Goal: Task Accomplishment & Management: Manage account settings

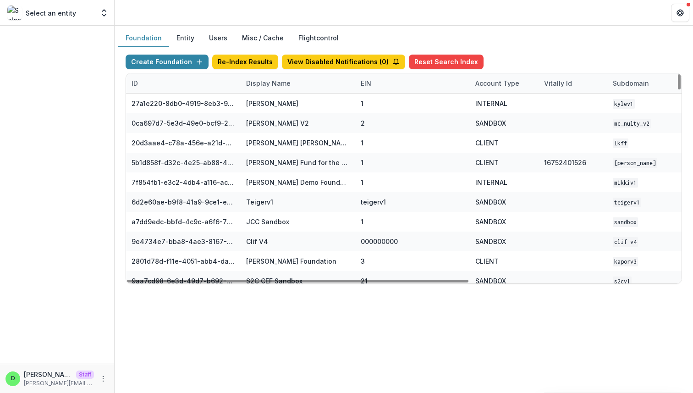
click at [267, 82] on div "Display Name" at bounding box center [268, 83] width 55 height 10
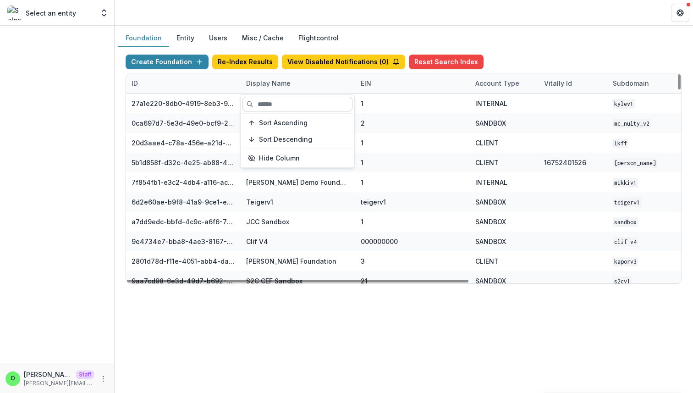
click at [269, 102] on input at bounding box center [297, 104] width 110 height 15
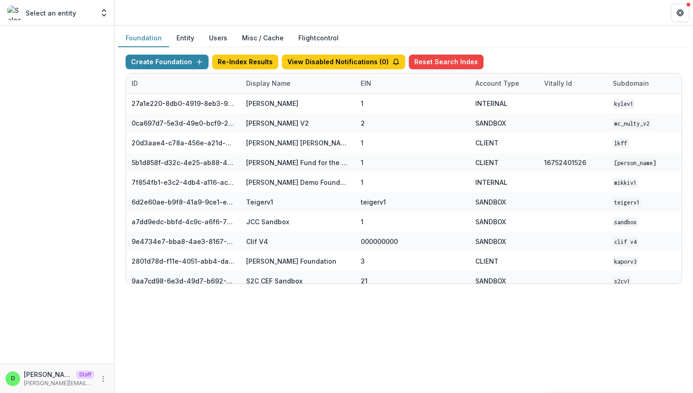
click at [492, 58] on div "Create Foundation Re-Index Results View Disabled Notifications ( 0 ) Reset Sear…" at bounding box center [404, 64] width 556 height 18
click at [269, 82] on div "Display Name" at bounding box center [268, 83] width 55 height 10
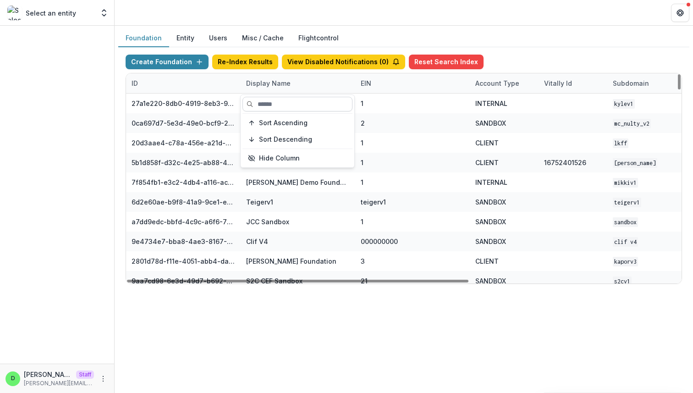
click at [270, 104] on input at bounding box center [297, 104] width 110 height 15
click at [298, 103] on input at bounding box center [297, 104] width 110 height 15
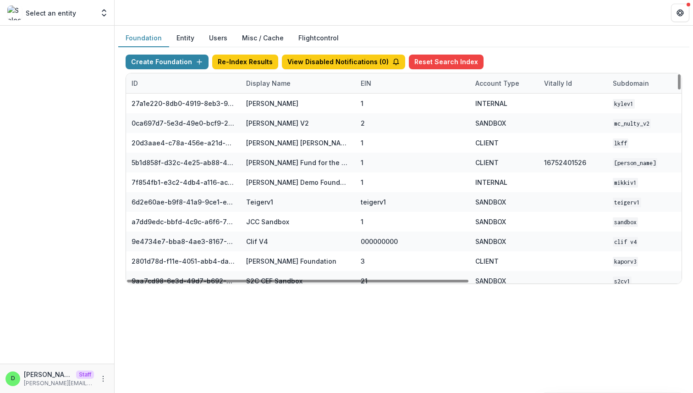
click at [490, 80] on div "Account Type" at bounding box center [497, 83] width 55 height 10
click at [494, 107] on input at bounding box center [527, 104] width 110 height 15
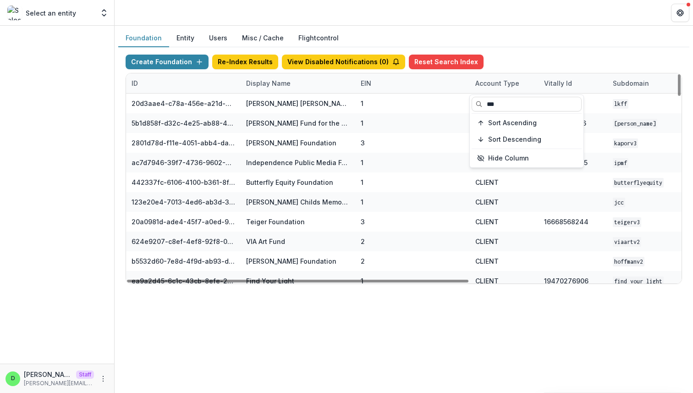
type input "***"
click at [507, 55] on div "Create Foundation Re-Index Results View Disabled Notifications ( 0 ) Reset Sear…" at bounding box center [404, 64] width 556 height 18
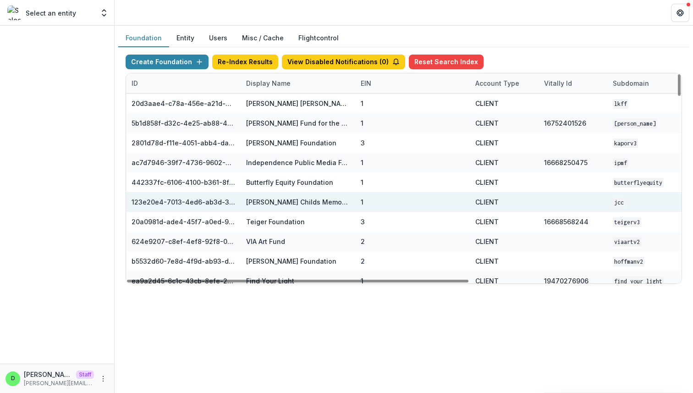
scroll to position [0, 338]
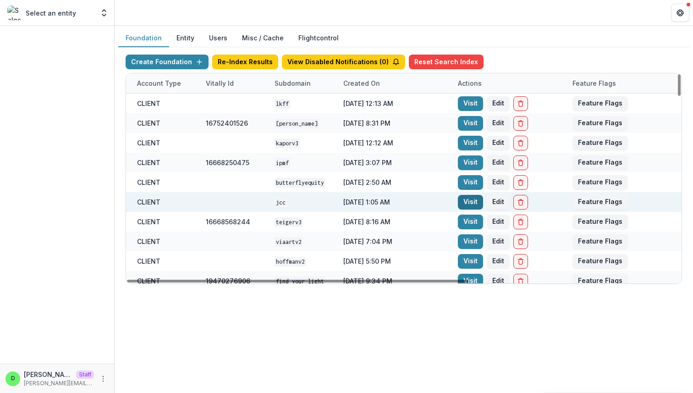
click at [462, 198] on link "Visit" at bounding box center [470, 202] width 25 height 15
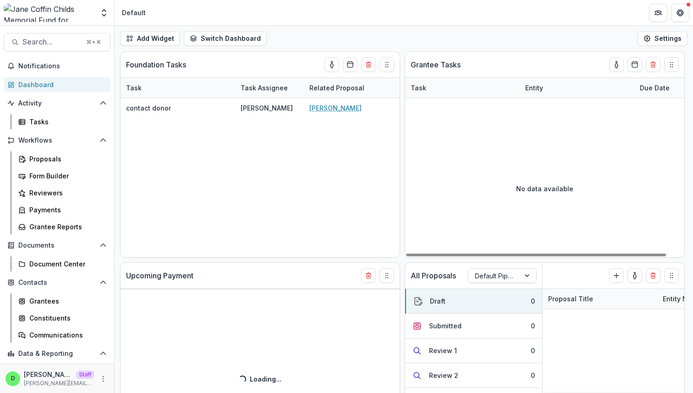
select select "******"
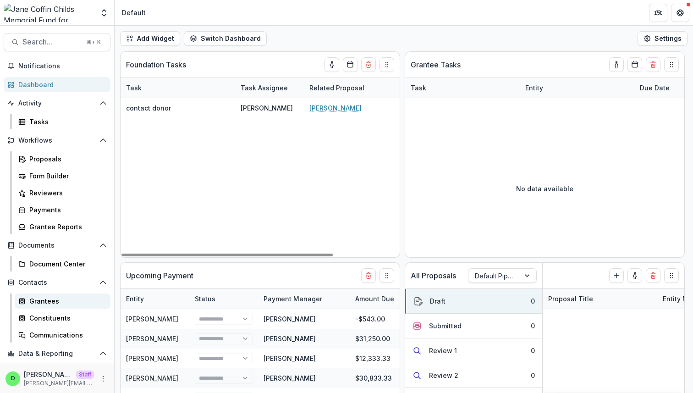
scroll to position [33, 0]
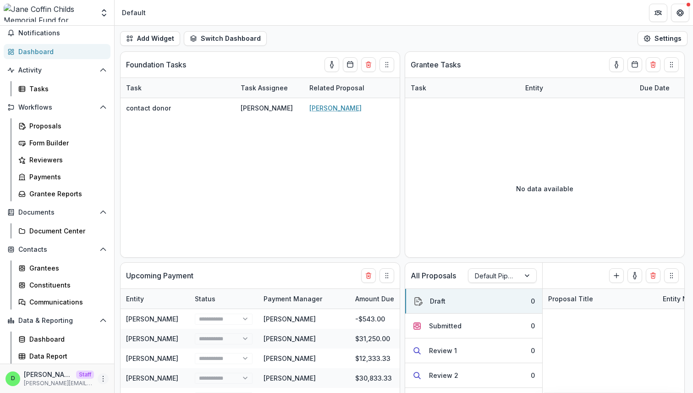
click at [99, 377] on icon "More" at bounding box center [102, 378] width 7 height 7
click at [124, 359] on icon at bounding box center [120, 358] width 7 height 7
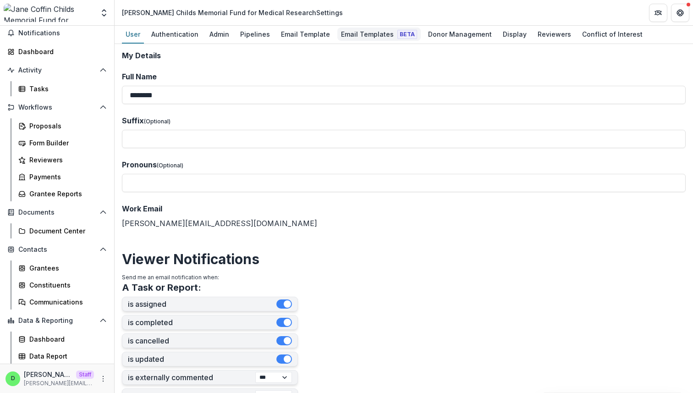
click at [356, 41] on link "Email Templates Beta" at bounding box center [378, 35] width 83 height 18
select select "******"
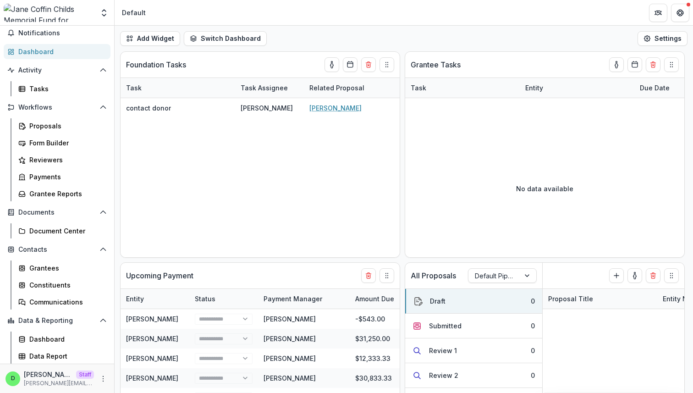
select select "******"
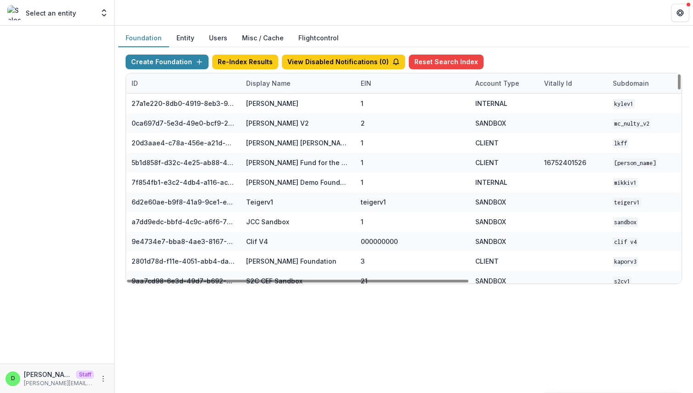
click at [277, 83] on div "Display Name" at bounding box center [268, 83] width 55 height 10
click at [495, 86] on div "Account Type" at bounding box center [497, 83] width 55 height 10
click at [493, 101] on input at bounding box center [527, 104] width 110 height 15
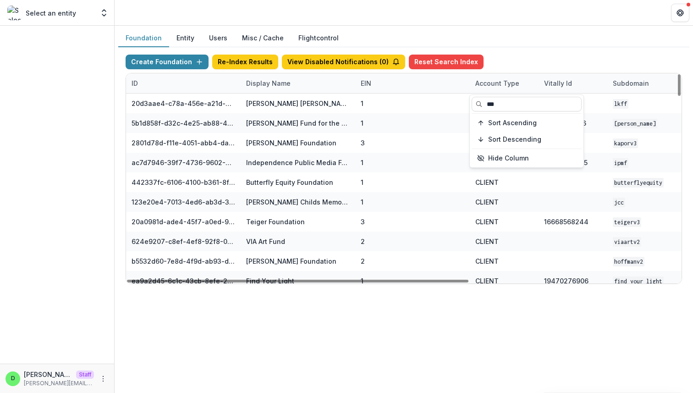
type input "***"
click at [516, 47] on div "Create Foundation Re-Index Results View Disabled Notifications ( 0 ) Reset Sear…" at bounding box center [403, 169] width 571 height 244
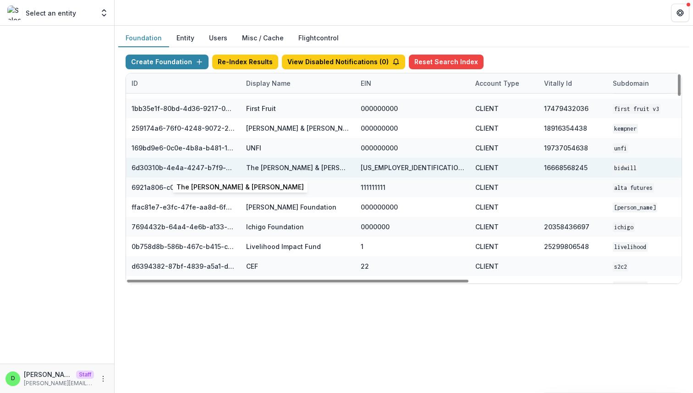
scroll to position [724, 338]
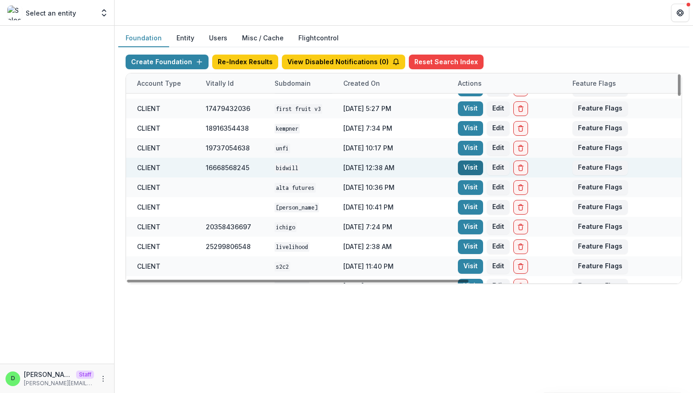
click at [468, 165] on link "Visit" at bounding box center [470, 167] width 25 height 15
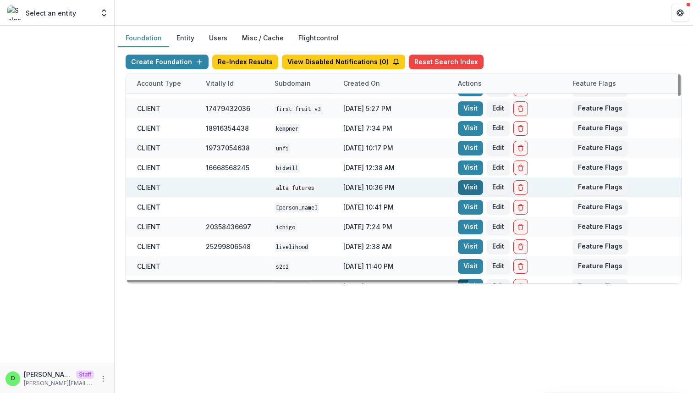
click at [469, 187] on link "Visit" at bounding box center [470, 187] width 25 height 15
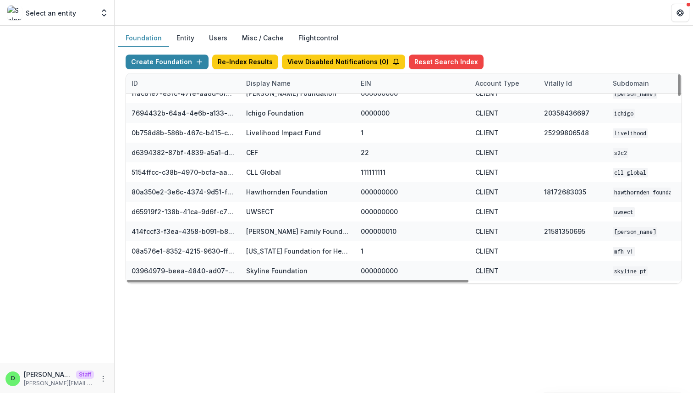
scroll to position [841, 0]
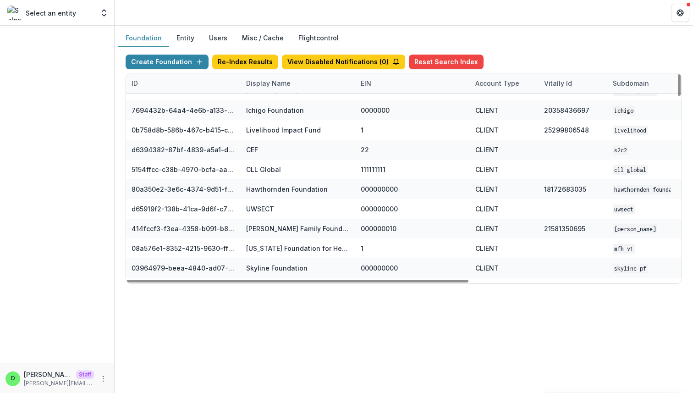
click at [270, 86] on div "Display Name" at bounding box center [268, 83] width 55 height 10
click at [268, 107] on input at bounding box center [297, 104] width 110 height 15
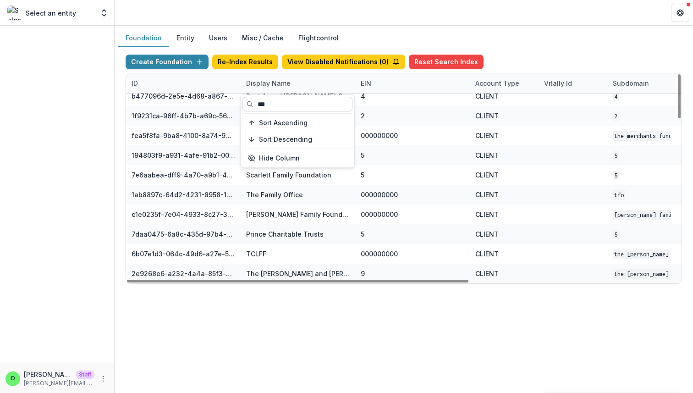
scroll to position [0, 0]
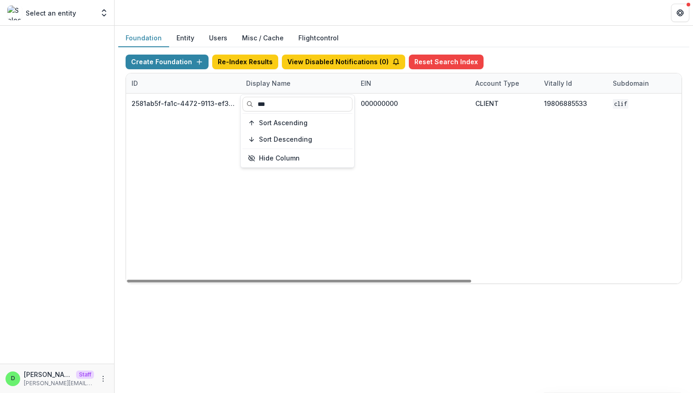
type input "***"
click at [369, 211] on div "2581ab5f-fa1c-4472-9113-ef3cc15b9ac9 Clif Family Foundation 000000000 CLIENT 19…" at bounding box center [573, 189] width 894 height 190
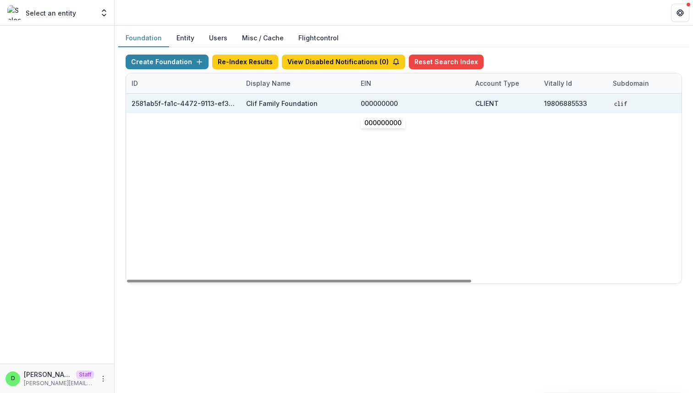
scroll to position [0, 338]
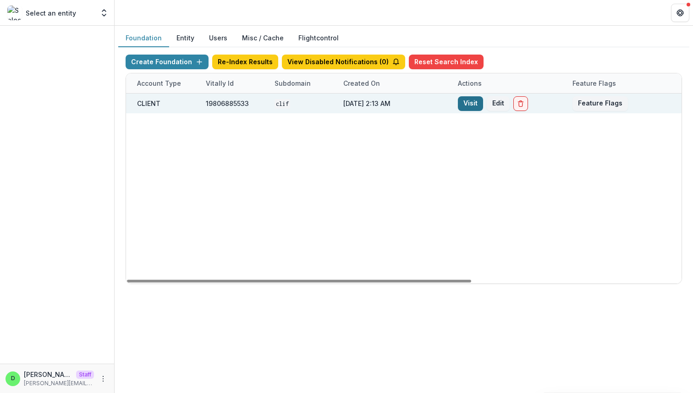
click at [467, 105] on link "Visit" at bounding box center [470, 103] width 25 height 15
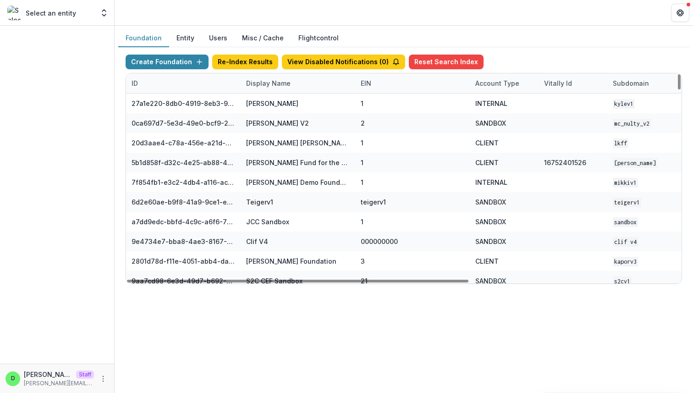
click at [281, 79] on div "Display Name" at bounding box center [268, 83] width 55 height 10
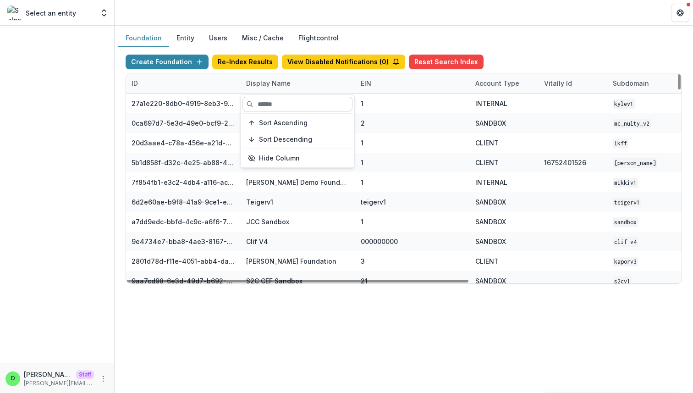
click at [268, 107] on input at bounding box center [297, 104] width 110 height 15
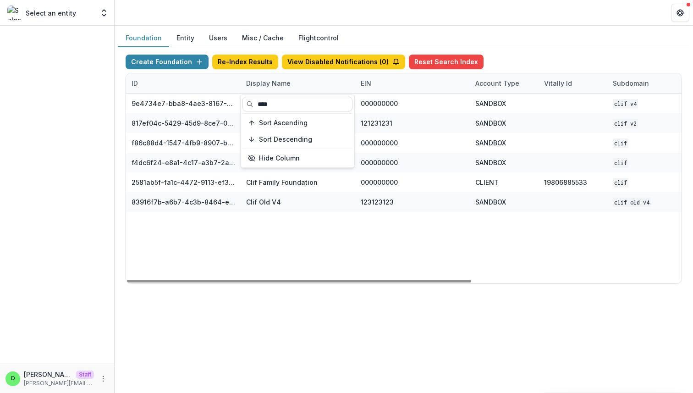
type input "****"
click at [489, 78] on div "Account Type" at bounding box center [497, 83] width 55 height 10
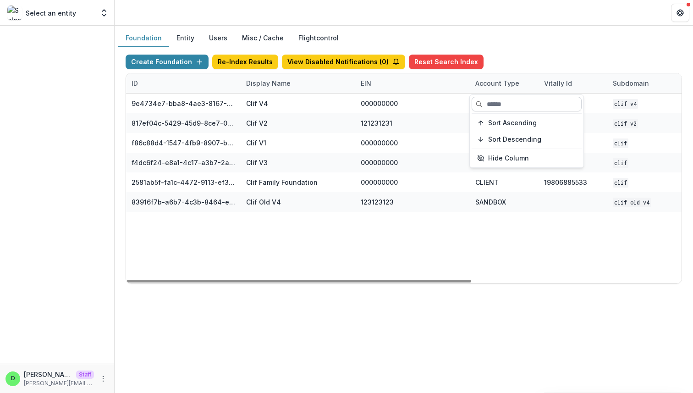
click at [490, 103] on input at bounding box center [527, 104] width 110 height 15
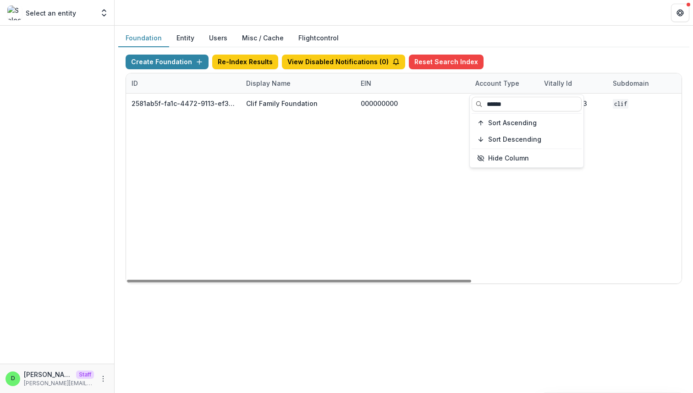
type input "******"
click at [412, 215] on div "2581ab5f-fa1c-4472-9113-ef3cc15b9ac9 Clif Family Foundation 000000000 CLIENT 19…" at bounding box center [573, 189] width 894 height 190
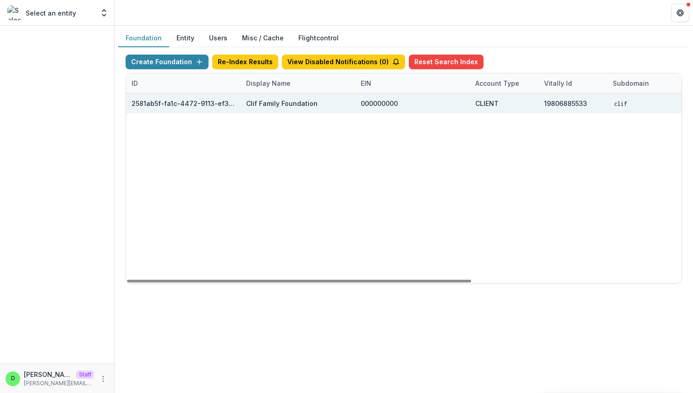
scroll to position [0, 338]
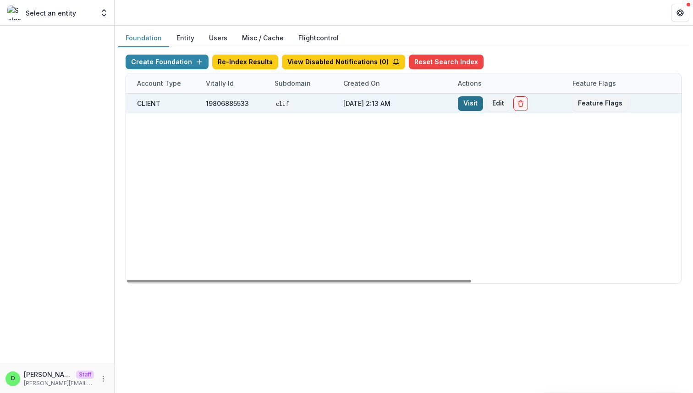
click at [465, 103] on link "Visit" at bounding box center [470, 103] width 25 height 15
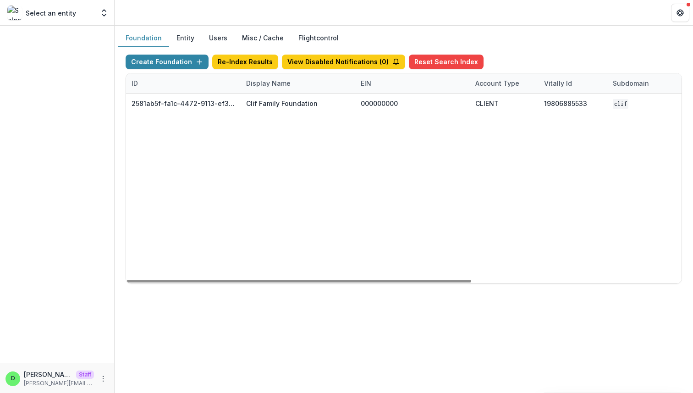
click at [271, 80] on div "Display Name" at bounding box center [268, 83] width 55 height 10
drag, startPoint x: 286, startPoint y: 103, endPoint x: 249, endPoint y: 102, distance: 36.7
click at [249, 102] on input "****" at bounding box center [297, 104] width 110 height 15
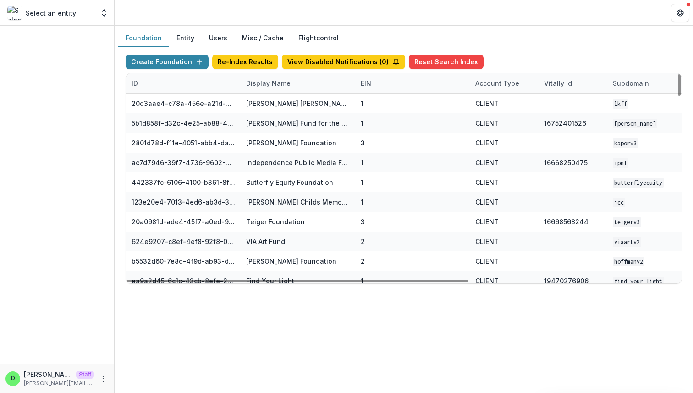
click at [351, 337] on div "Foundation Entity Users Misc / Cache Flightcontrol Create Foundation Re-Index R…" at bounding box center [404, 209] width 578 height 367
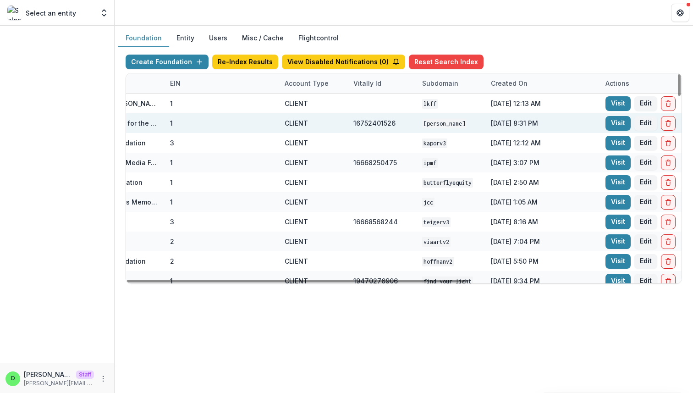
scroll to position [0, 338]
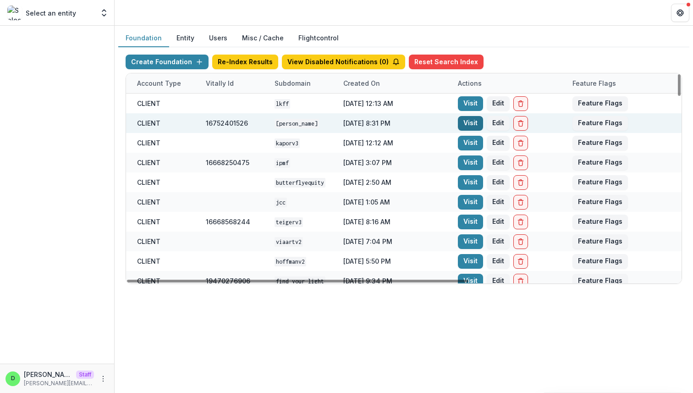
click at [463, 124] on link "Visit" at bounding box center [470, 123] width 25 height 15
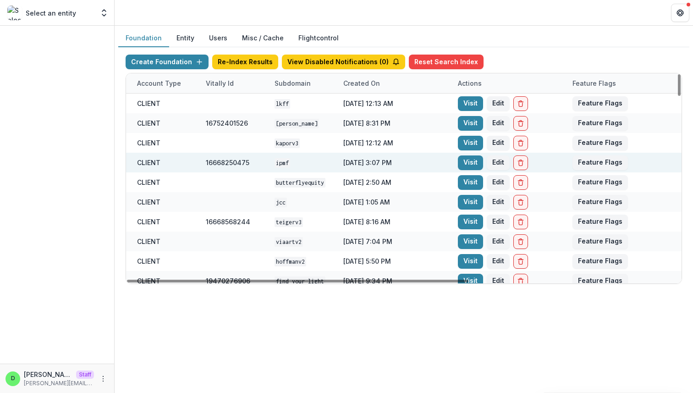
scroll to position [0, 0]
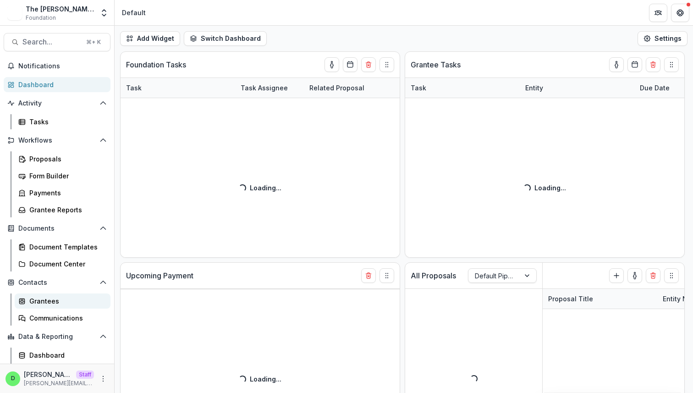
scroll to position [16, 0]
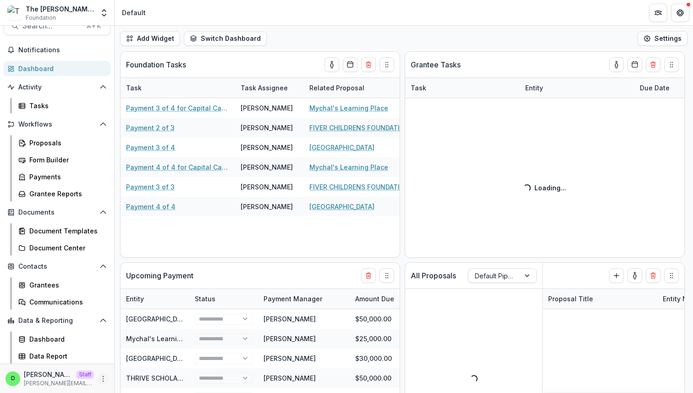
click at [99, 377] on icon "More" at bounding box center [102, 378] width 7 height 7
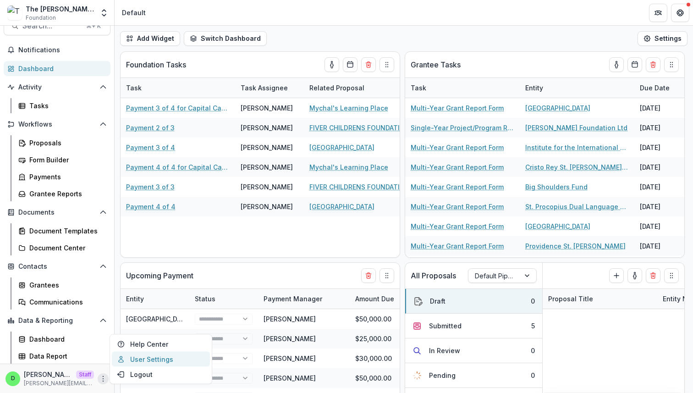
click at [147, 356] on link "User Settings" at bounding box center [161, 359] width 98 height 15
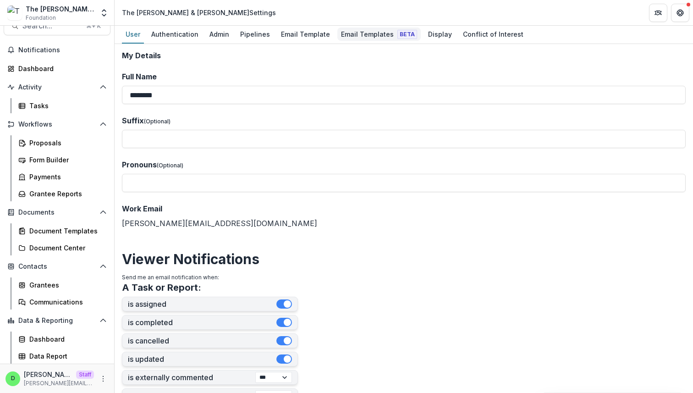
click at [360, 35] on div "Email Templates Beta" at bounding box center [378, 34] width 83 height 13
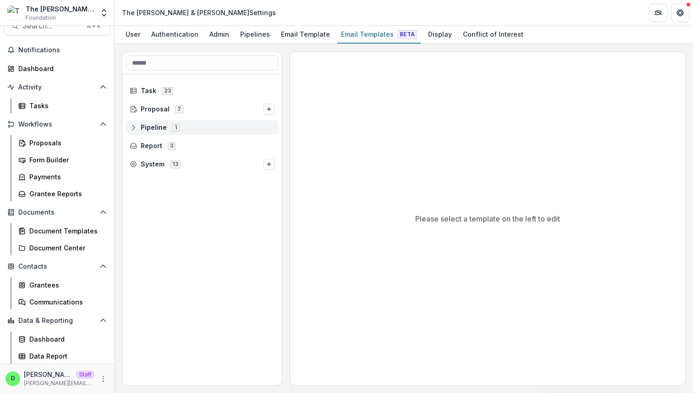
click at [134, 128] on icon at bounding box center [133, 127] width 7 height 7
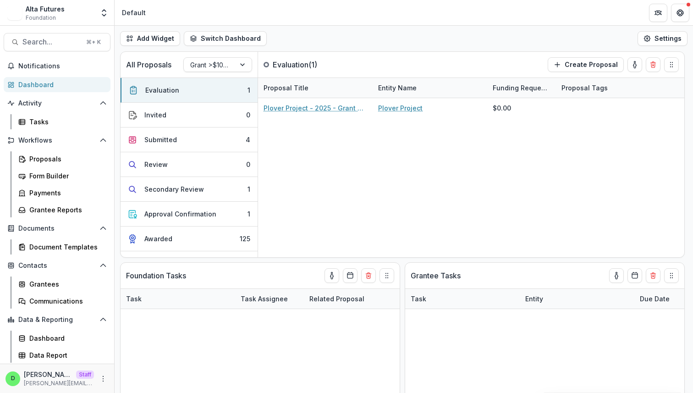
select select "******"
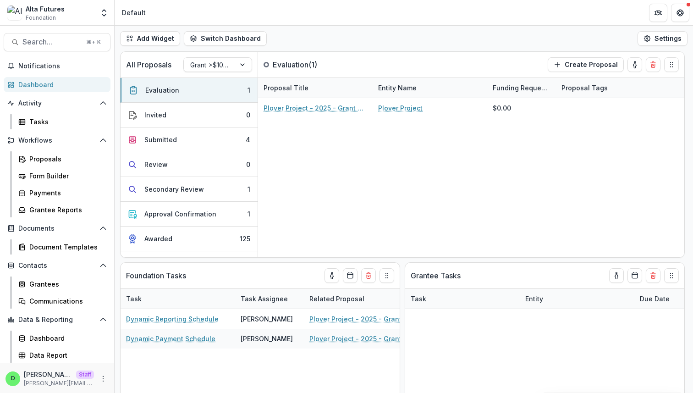
select select "******"
click at [101, 380] on icon "More" at bounding box center [102, 378] width 7 height 7
click at [156, 359] on link "User Settings" at bounding box center [164, 359] width 98 height 15
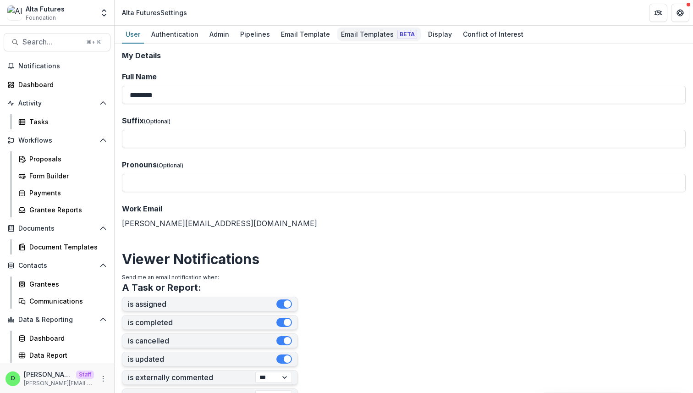
click at [362, 36] on div "Email Templates Beta" at bounding box center [378, 34] width 83 height 13
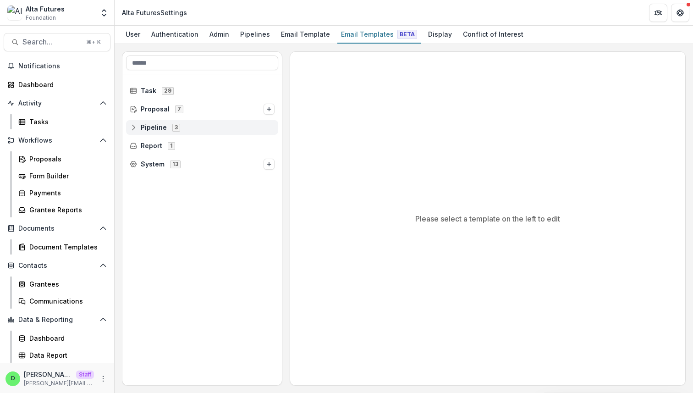
click at [135, 130] on icon at bounding box center [133, 127] width 7 height 7
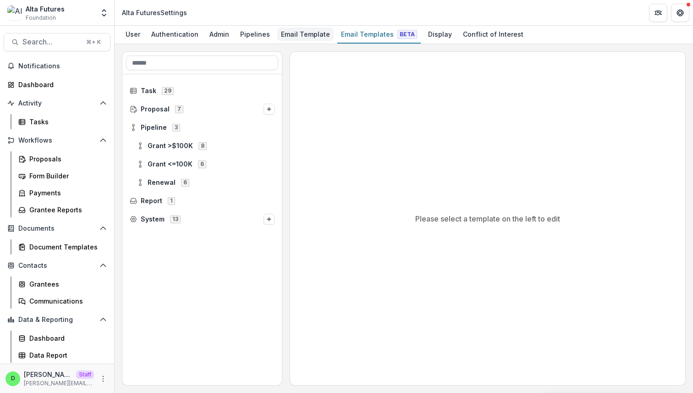
click at [297, 31] on div "Email Template" at bounding box center [305, 34] width 56 height 13
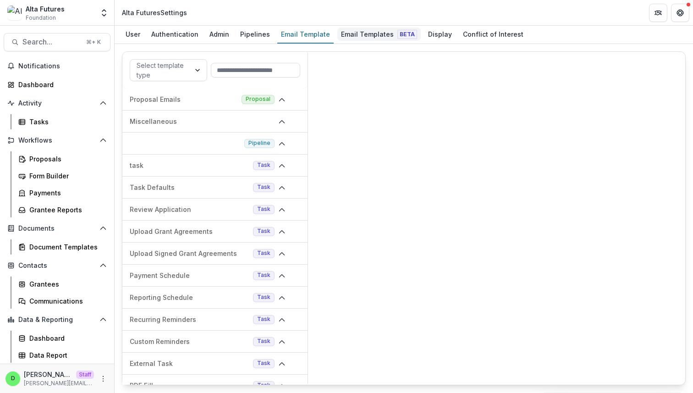
click at [353, 33] on div "Email Templates Beta" at bounding box center [378, 34] width 83 height 13
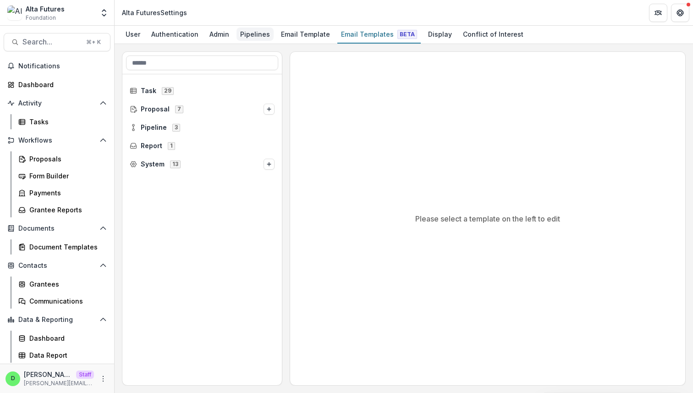
click at [242, 34] on div "Pipelines" at bounding box center [255, 34] width 37 height 13
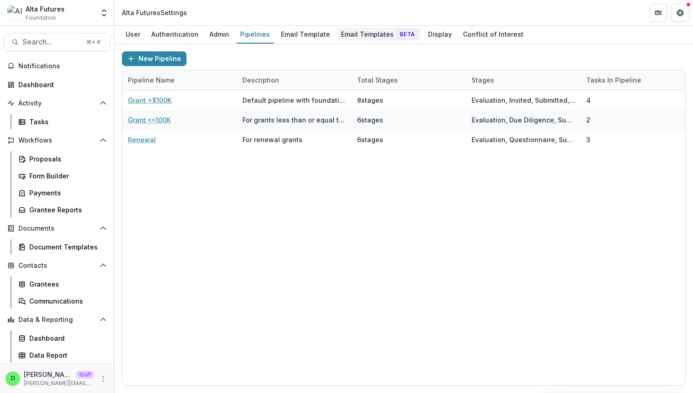
click at [358, 35] on div "Email Templates Beta" at bounding box center [378, 34] width 83 height 13
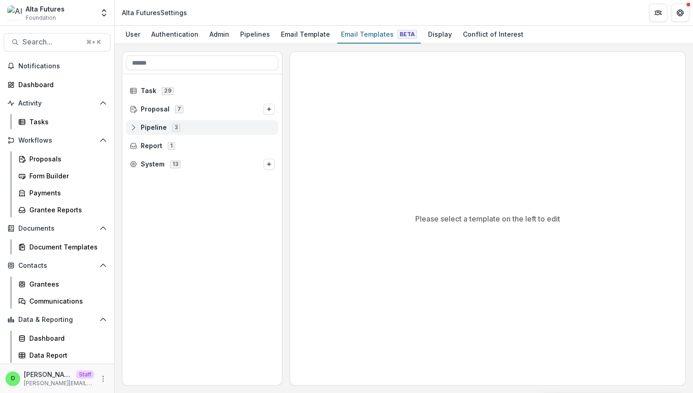
click at [135, 126] on icon at bounding box center [133, 127] width 7 height 7
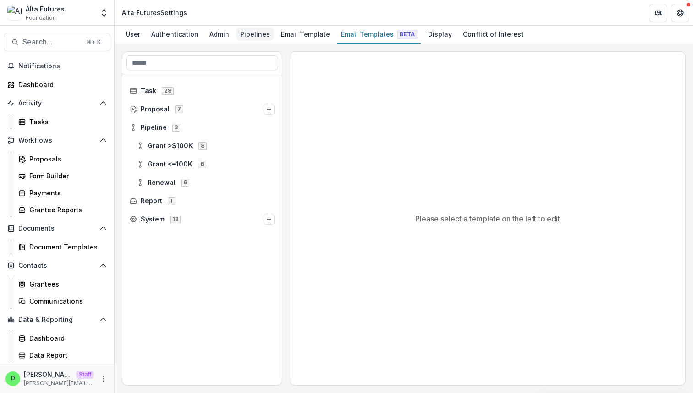
click at [249, 36] on div "Pipelines" at bounding box center [255, 34] width 37 height 13
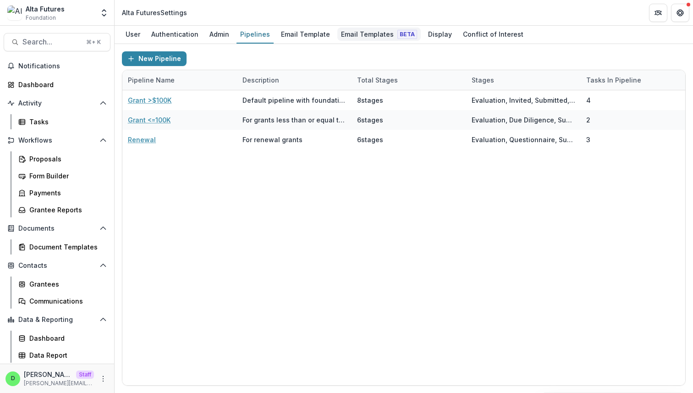
click at [366, 33] on div "Email Templates Beta" at bounding box center [378, 34] width 83 height 13
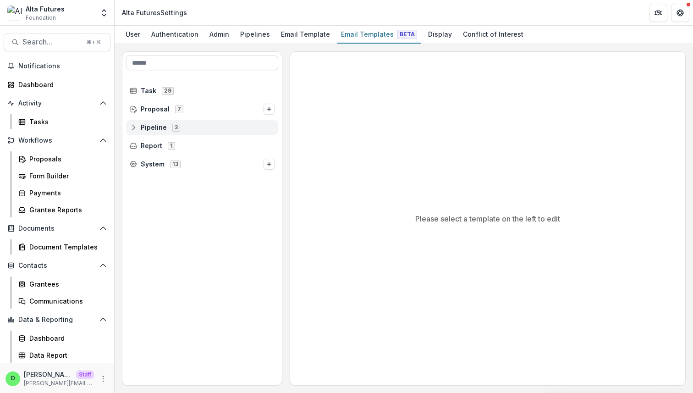
click at [134, 126] on icon at bounding box center [133, 127] width 7 height 7
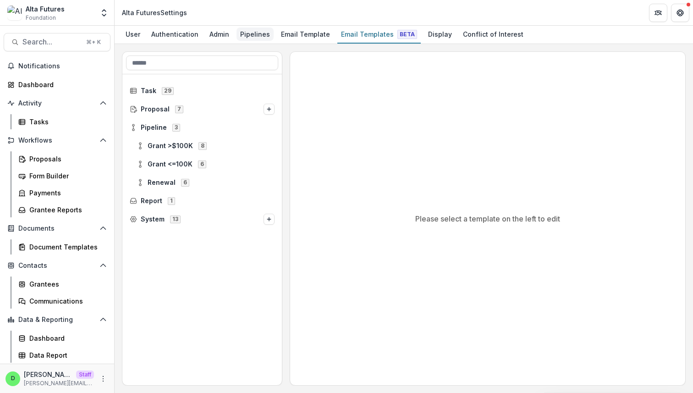
click at [251, 29] on div "Pipelines" at bounding box center [255, 34] width 37 height 13
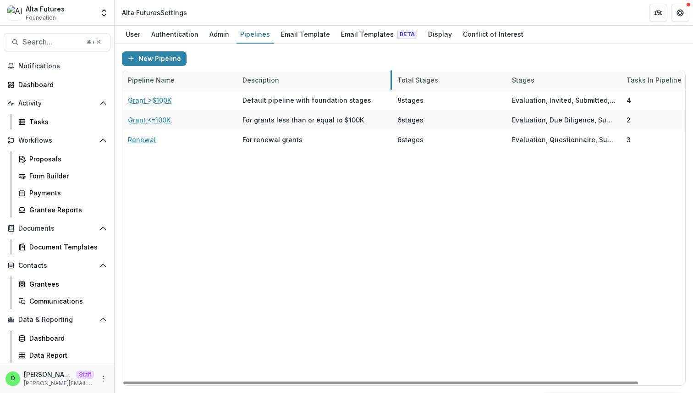
drag, startPoint x: 351, startPoint y: 78, endPoint x: 390, endPoint y: 79, distance: 39.4
drag, startPoint x: 505, startPoint y: 77, endPoint x: 462, endPoint y: 80, distance: 43.2
drag, startPoint x: 505, startPoint y: 80, endPoint x: 469, endPoint y: 78, distance: 35.3
drag, startPoint x: 620, startPoint y: 78, endPoint x: 682, endPoint y: 73, distance: 63.0
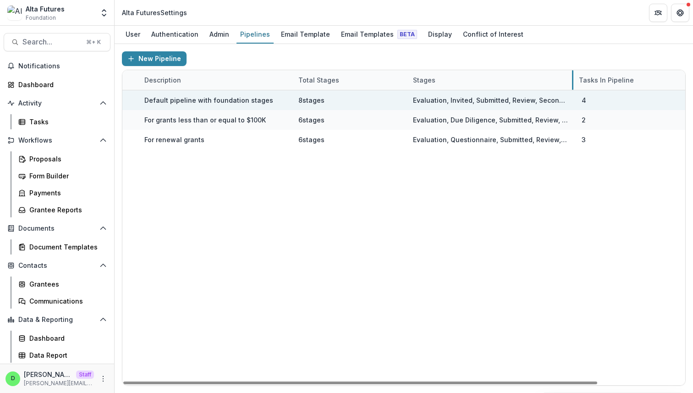
scroll to position [0, 96]
drag, startPoint x: 570, startPoint y: 79, endPoint x: 554, endPoint y: 98, distance: 25.0
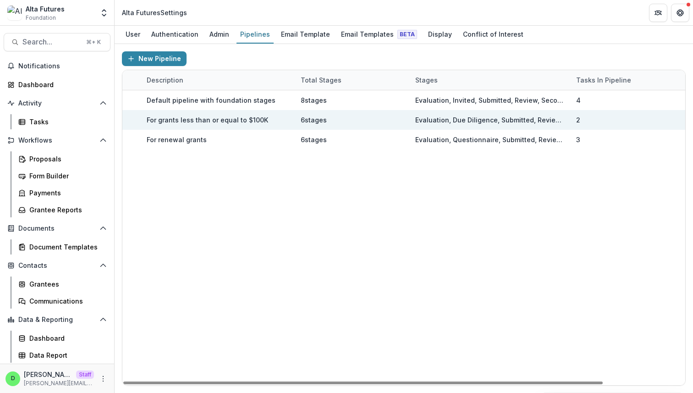
scroll to position [0, 0]
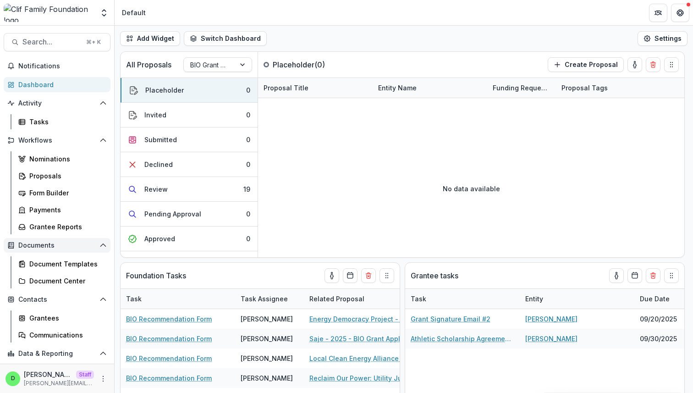
scroll to position [33, 0]
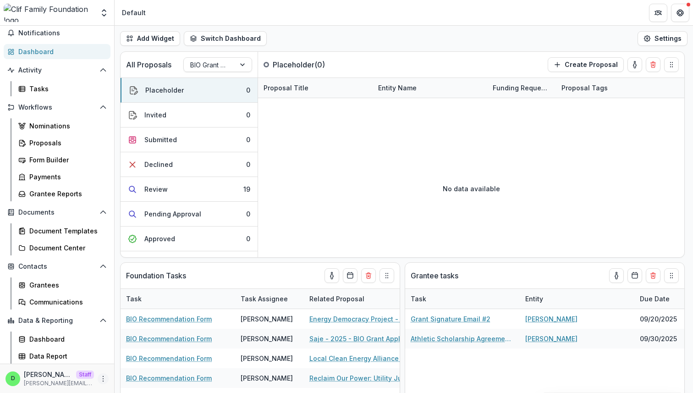
click at [99, 380] on icon "More" at bounding box center [102, 378] width 7 height 7
click at [128, 363] on link "User Settings" at bounding box center [161, 359] width 98 height 15
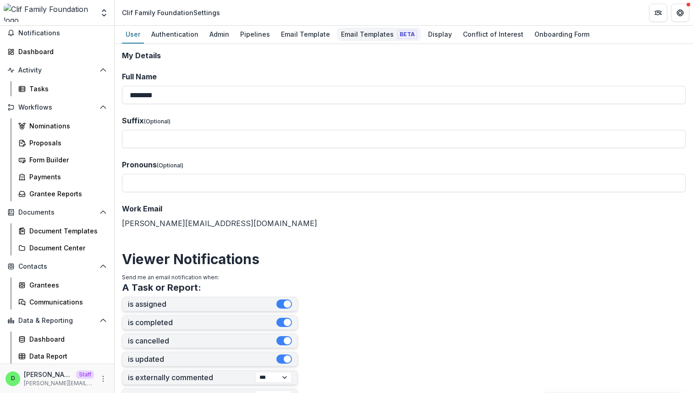
click at [356, 30] on div "Email Templates Beta" at bounding box center [378, 34] width 83 height 13
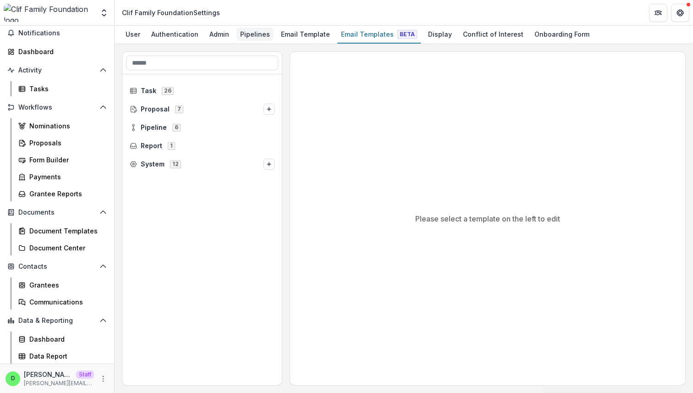
click at [256, 32] on div "Pipelines" at bounding box center [255, 34] width 37 height 13
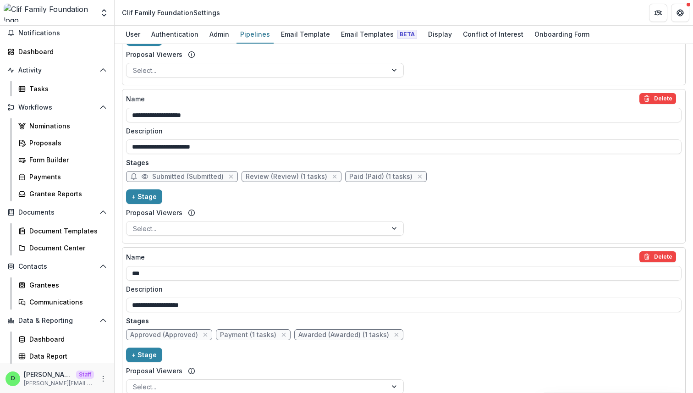
scroll to position [669, 0]
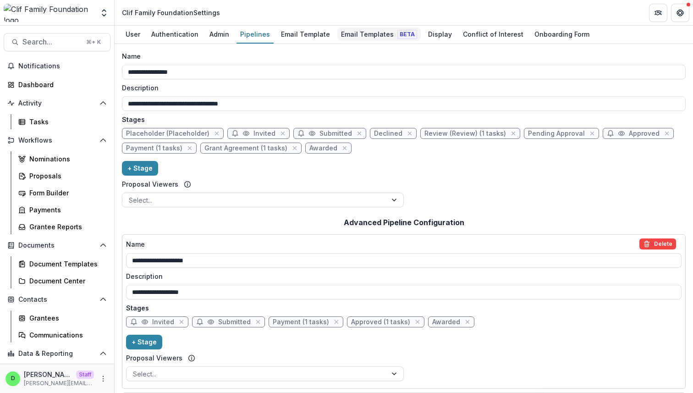
click at [362, 35] on div "Email Templates Beta" at bounding box center [378, 34] width 83 height 13
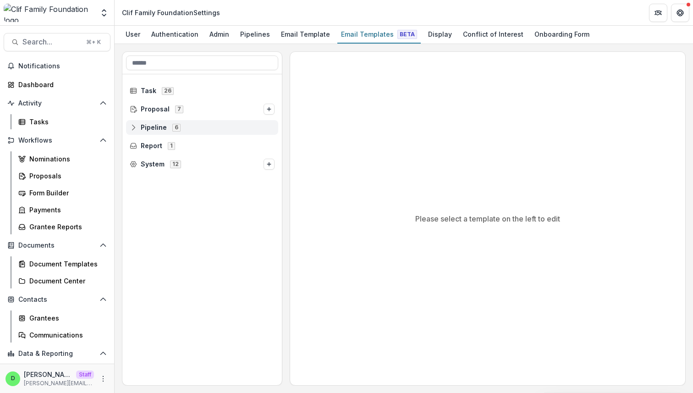
click at [134, 127] on icon at bounding box center [133, 127] width 7 height 7
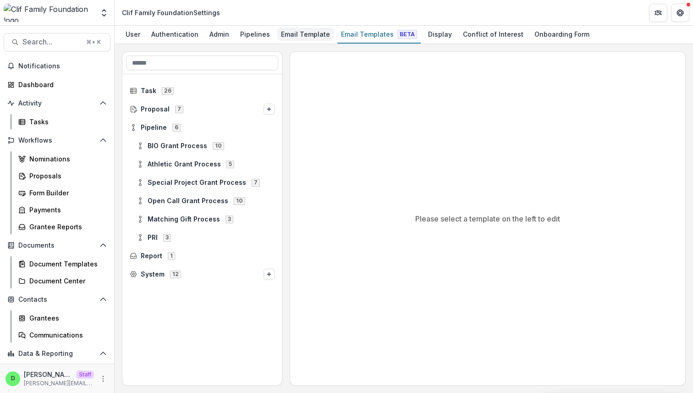
click at [302, 35] on div "Email Template" at bounding box center [305, 34] width 56 height 13
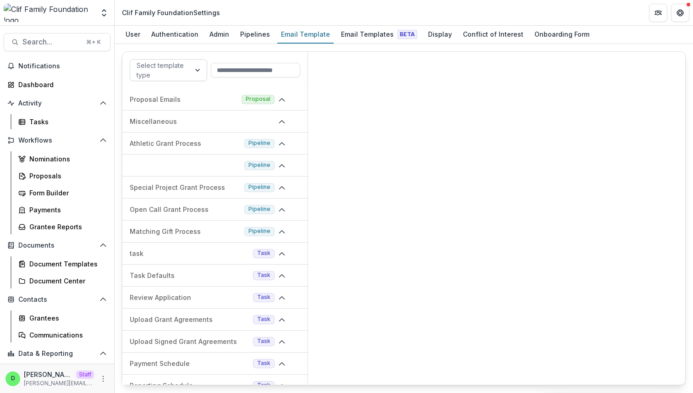
click at [197, 75] on div at bounding box center [198, 70] width 17 height 21
click at [251, 36] on div "Pipelines" at bounding box center [255, 34] width 37 height 13
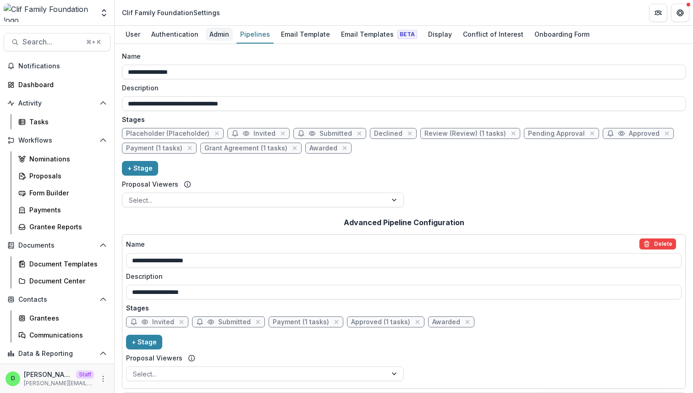
click at [206, 35] on div "Admin" at bounding box center [219, 34] width 27 height 13
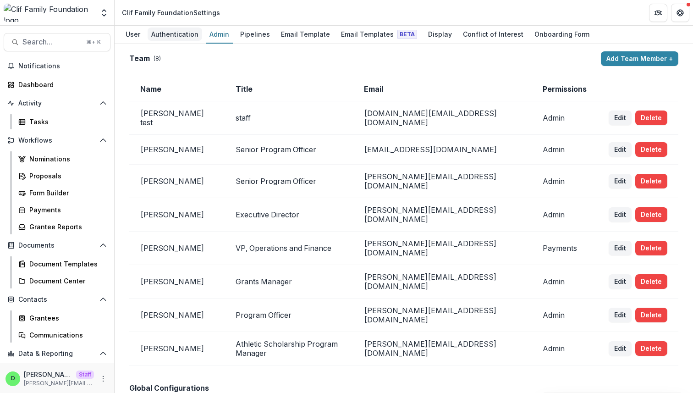
click at [173, 38] on div "Authentication" at bounding box center [175, 34] width 55 height 13
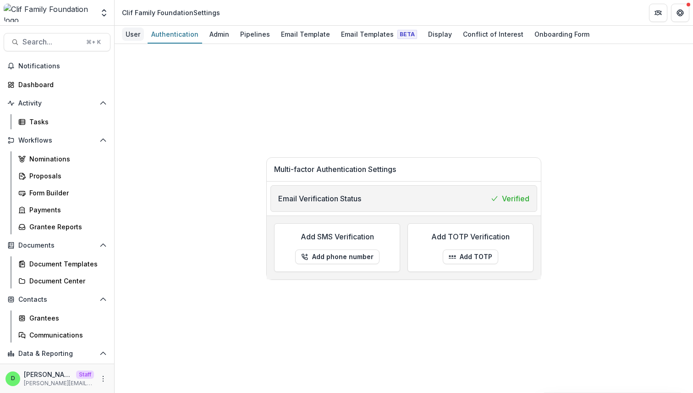
click at [135, 38] on div "User" at bounding box center [133, 34] width 22 height 13
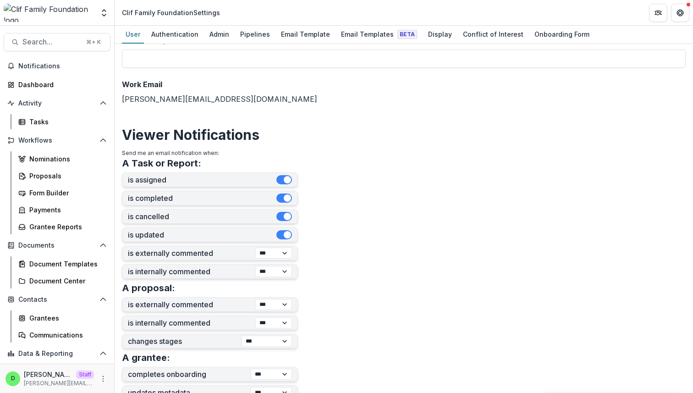
scroll to position [305, 0]
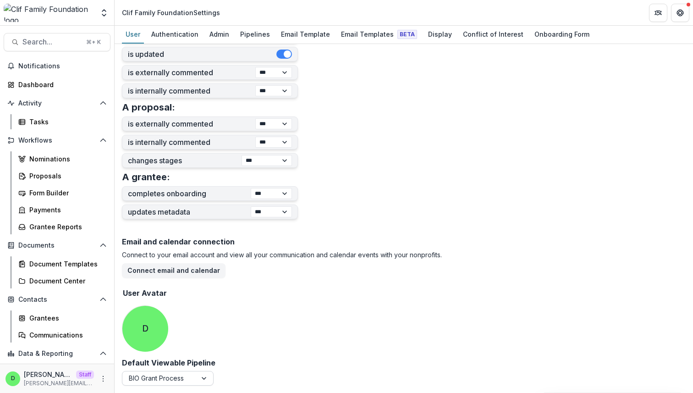
click at [205, 377] on div at bounding box center [205, 378] width 17 height 14
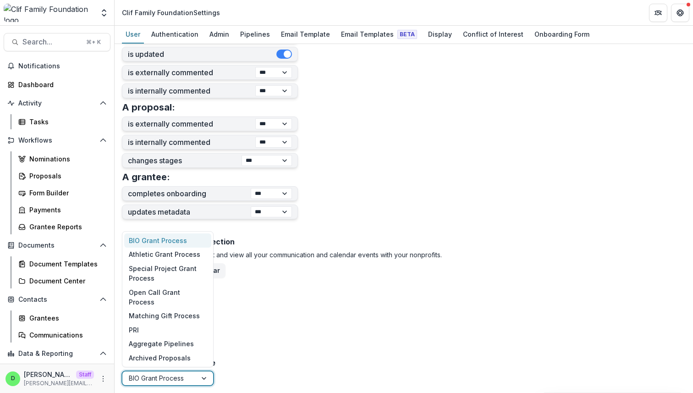
click at [383, 308] on div "Email and calendar connection Connect to your email account and view all your c…" at bounding box center [404, 296] width 564 height 124
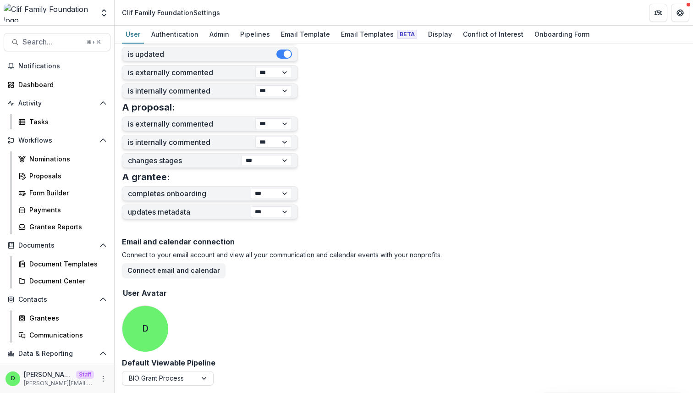
scroll to position [0, 0]
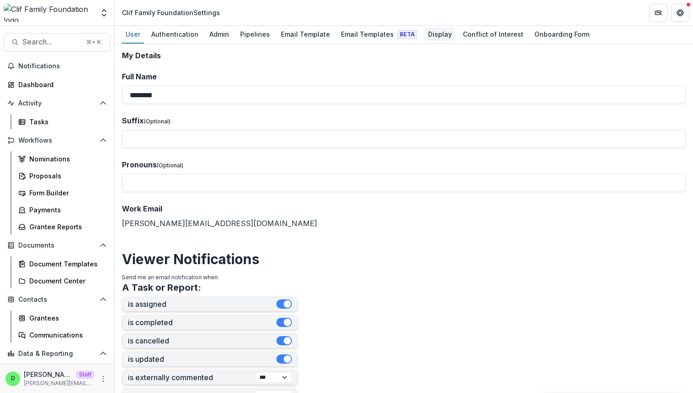
click at [429, 32] on div "Display" at bounding box center [439, 34] width 31 height 13
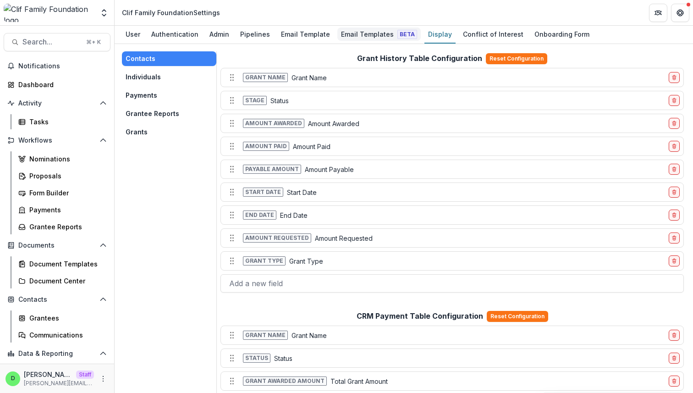
click at [360, 34] on div "Email Templates Beta" at bounding box center [378, 34] width 83 height 13
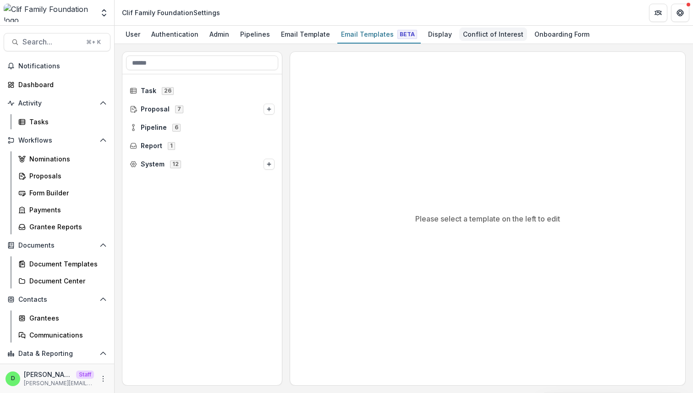
click at [479, 37] on div "Conflict of Interest" at bounding box center [493, 34] width 68 height 13
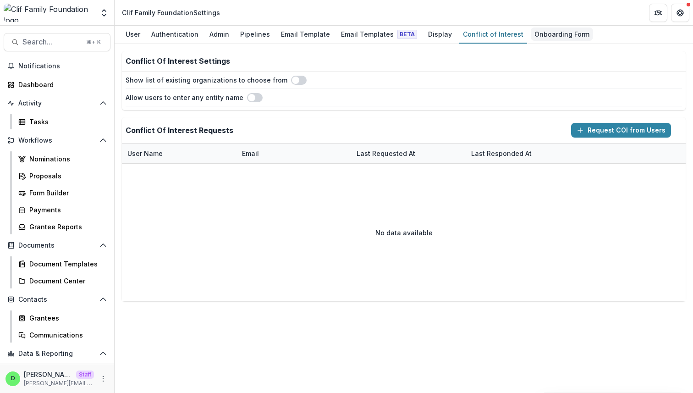
click at [544, 37] on div "Onboarding Form" at bounding box center [562, 34] width 62 height 13
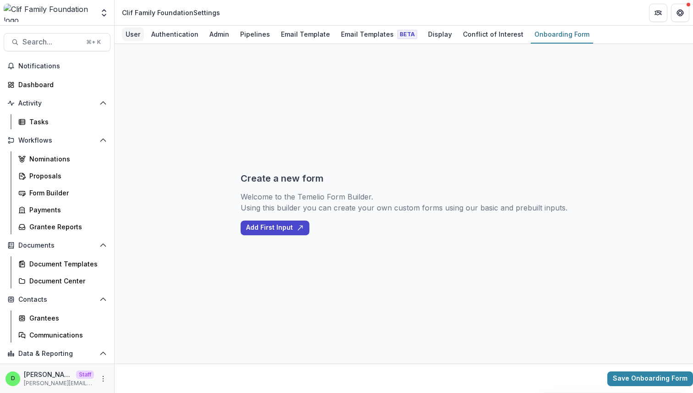
click at [130, 38] on div "User" at bounding box center [133, 34] width 22 height 13
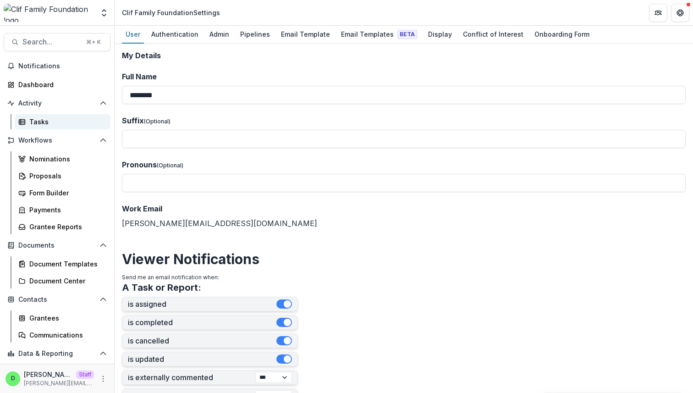
click at [54, 121] on div "Tasks" at bounding box center [66, 122] width 74 height 10
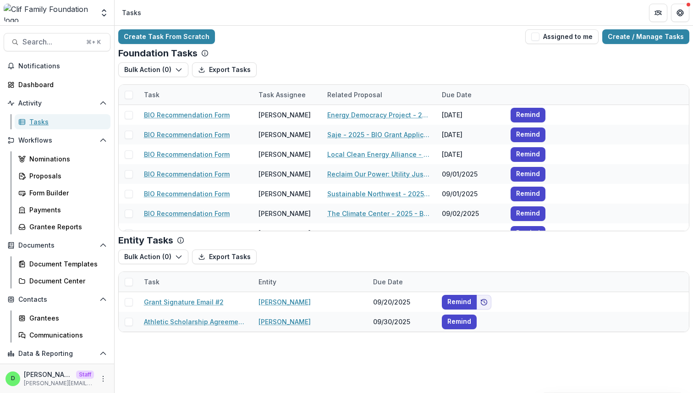
scroll to position [33, 0]
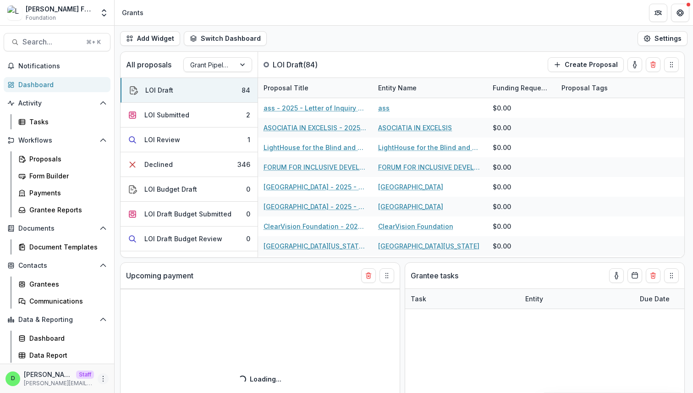
click at [101, 376] on icon "More" at bounding box center [102, 378] width 7 height 7
click at [146, 361] on link "User Settings" at bounding box center [164, 359] width 98 height 15
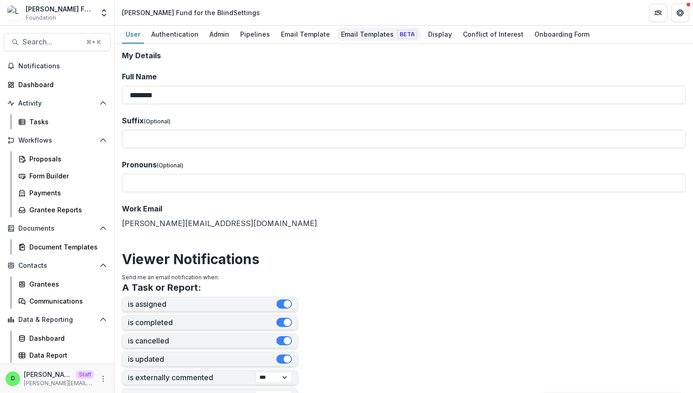
click at [357, 37] on div "Email Templates Beta" at bounding box center [378, 34] width 83 height 13
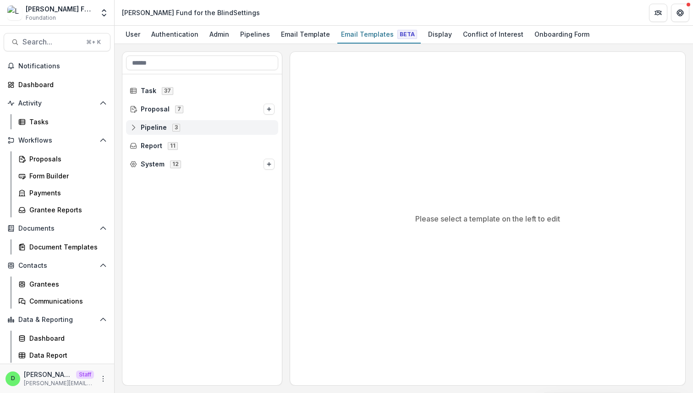
click at [133, 127] on line at bounding box center [133, 127] width 0 height 3
click at [244, 35] on div "Pipelines" at bounding box center [255, 34] width 37 height 13
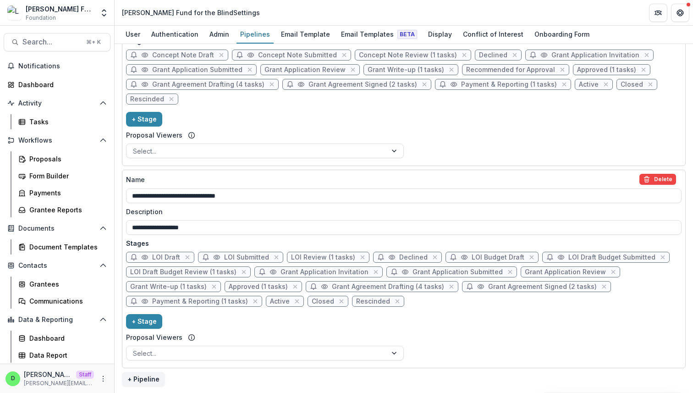
scroll to position [297, 0]
